Goal: Find specific page/section: Find specific page/section

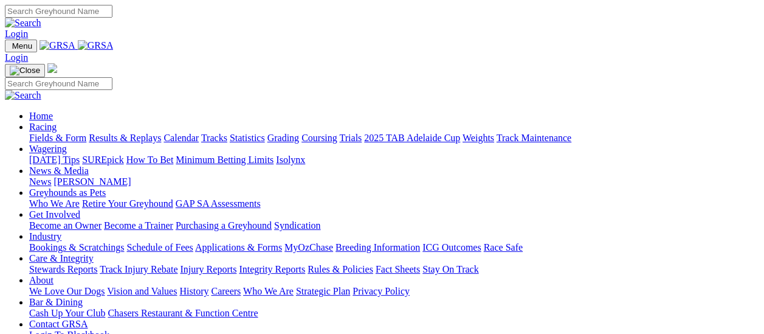
click at [133, 132] on link "Results & Replays" at bounding box center [125, 137] width 72 height 10
click at [131, 132] on link "Results & Replays" at bounding box center [125, 137] width 72 height 10
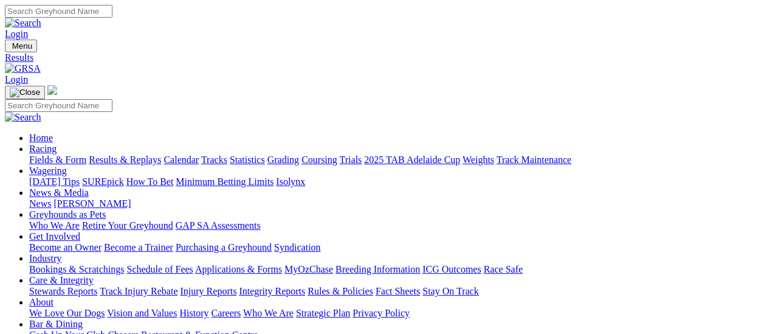
click at [131, 198] on link "[PERSON_NAME]" at bounding box center [91, 203] width 77 height 10
